Goal: Check status: Check status

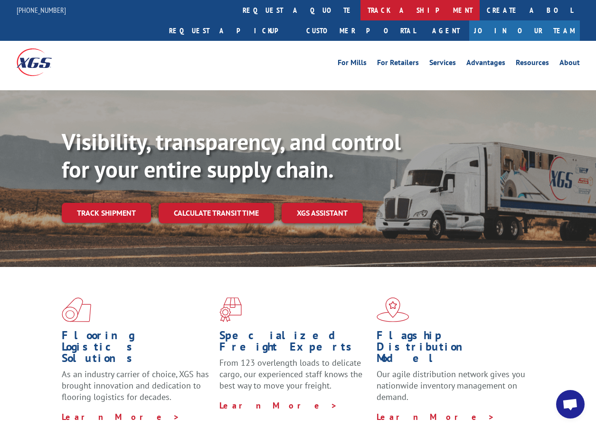
click at [360, 9] on link "track a shipment" at bounding box center [419, 10] width 119 height 20
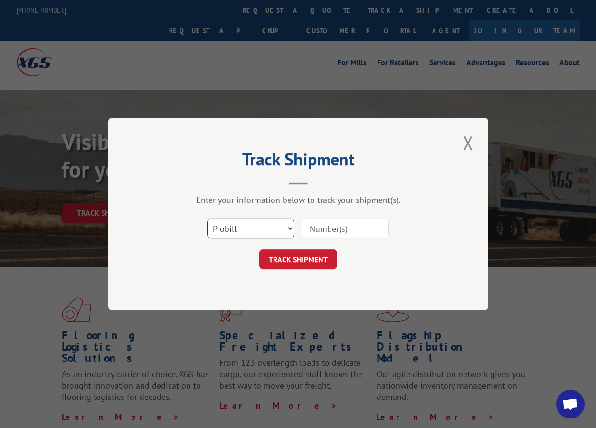
drag, startPoint x: 247, startPoint y: 232, endPoint x: 250, endPoint y: 226, distance: 6.2
click at [247, 231] on select "Select category... Probill BOL PO" at bounding box center [250, 228] width 87 height 20
click at [251, 222] on select "Select category... Probill BOL PO" at bounding box center [250, 228] width 87 height 20
click at [207, 218] on select "Select category... Probill BOL PO" at bounding box center [250, 228] width 87 height 20
click at [344, 225] on input at bounding box center [344, 228] width 87 height 20
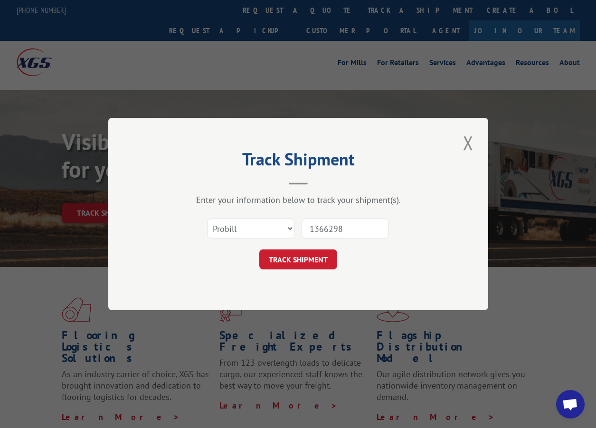
type input "13662986"
click button "TRACK SHIPMENT" at bounding box center [298, 259] width 78 height 20
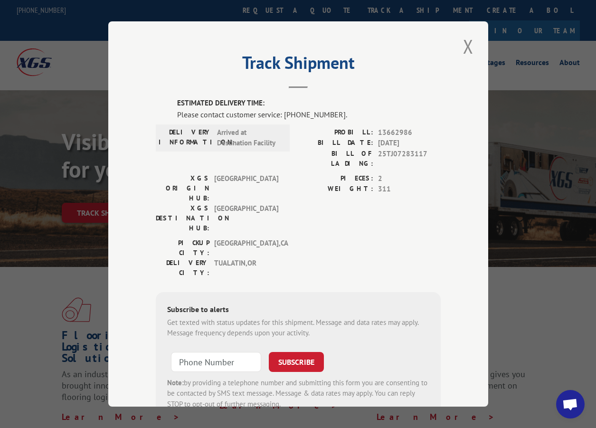
click at [461, 45] on button "Close modal" at bounding box center [468, 46] width 16 height 26
